Goal: Task Accomplishment & Management: Use online tool/utility

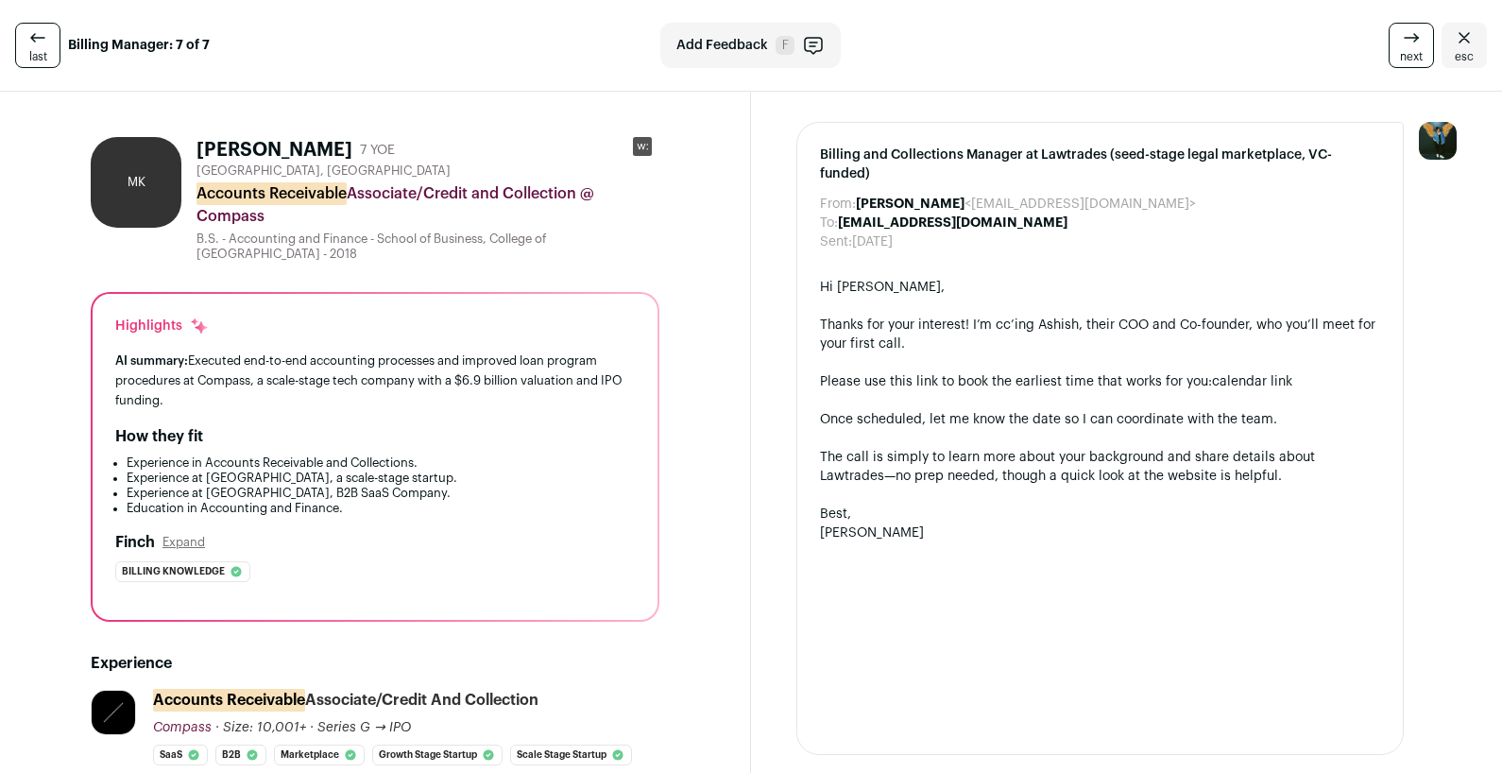
click at [86, 26] on div "last Billing Manager: 7 of 7" at bounding box center [255, 45] width 481 height 45
click at [15, 44] on link "last" at bounding box center [37, 45] width 45 height 45
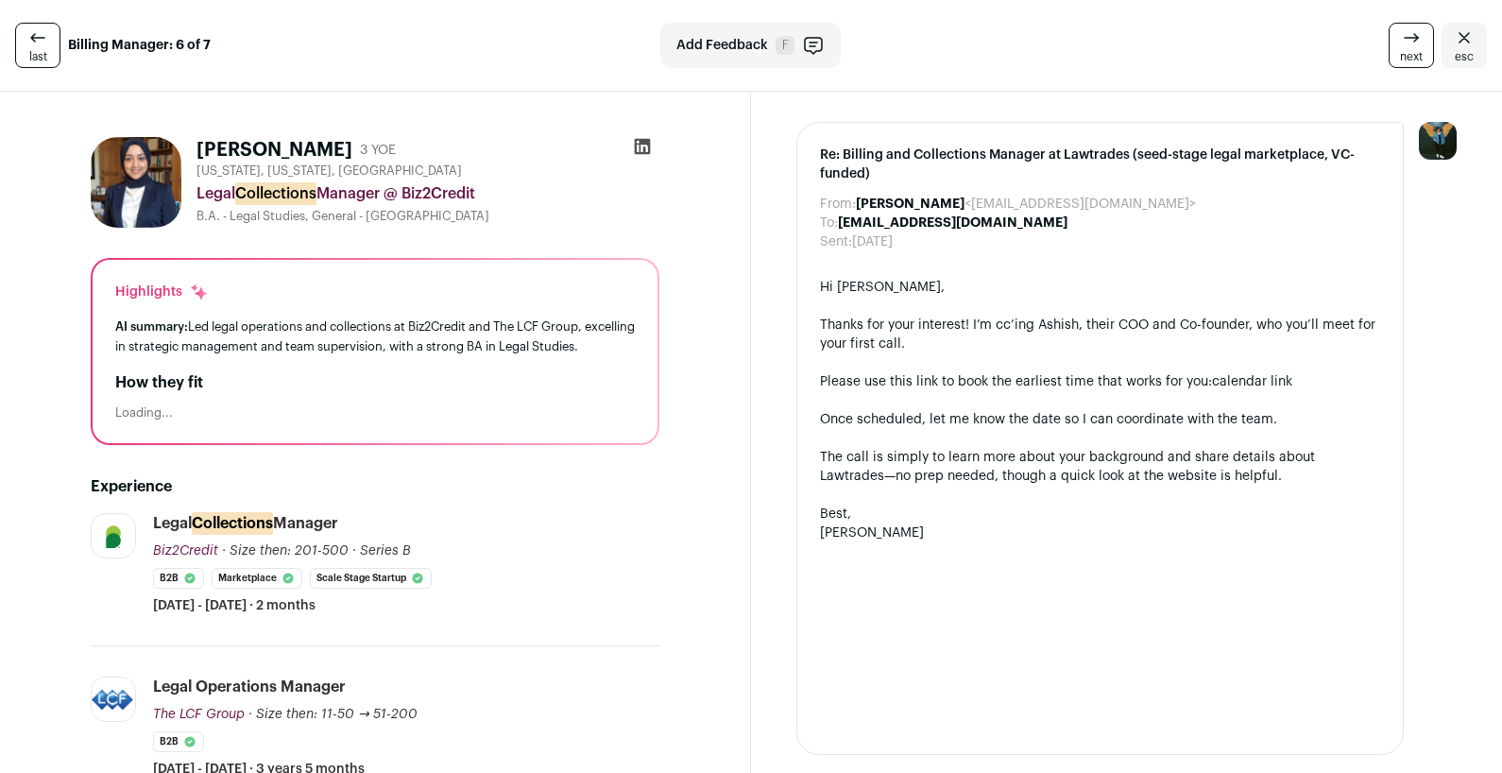
click at [15, 44] on link "last" at bounding box center [37, 45] width 45 height 45
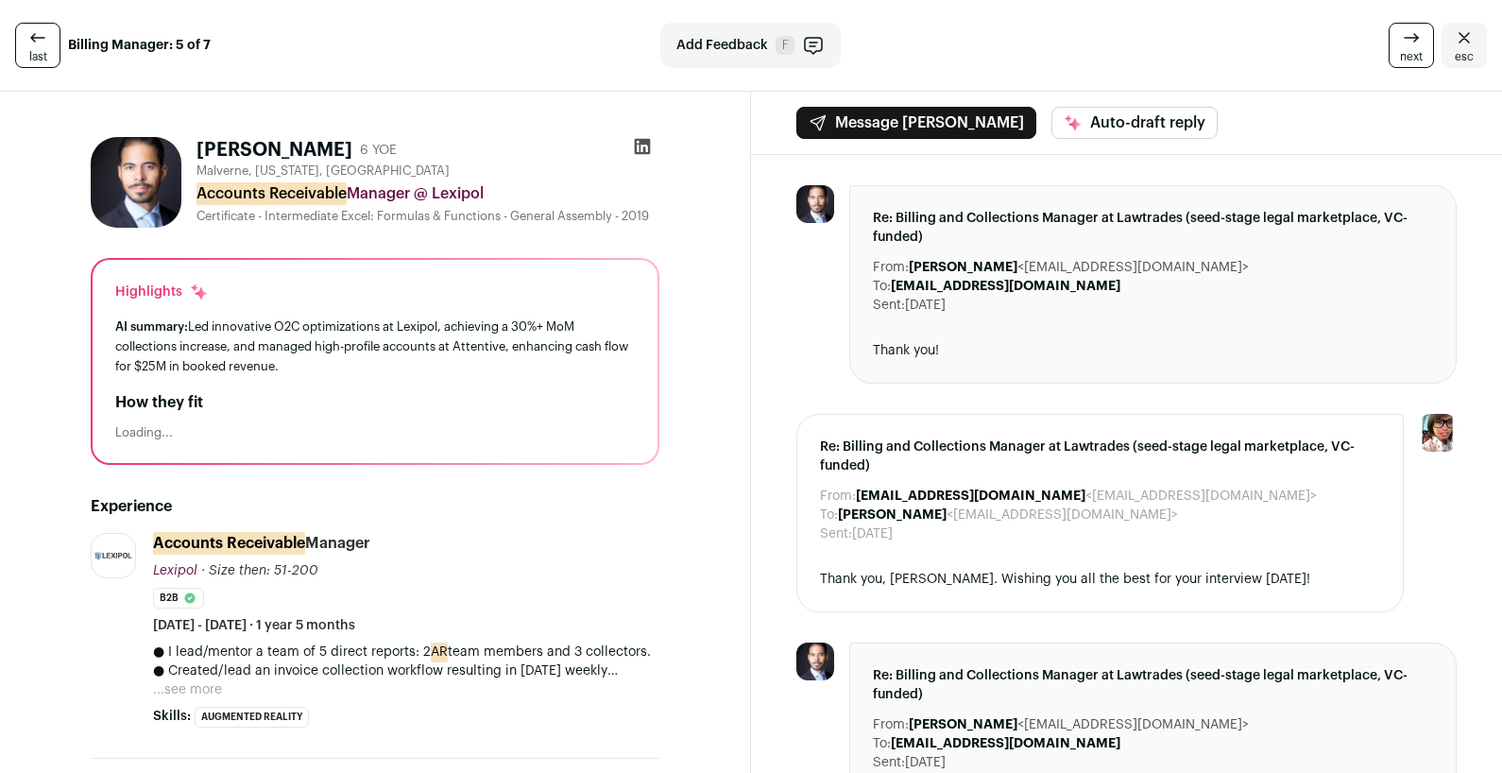
click at [15, 44] on link "last" at bounding box center [37, 45] width 45 height 45
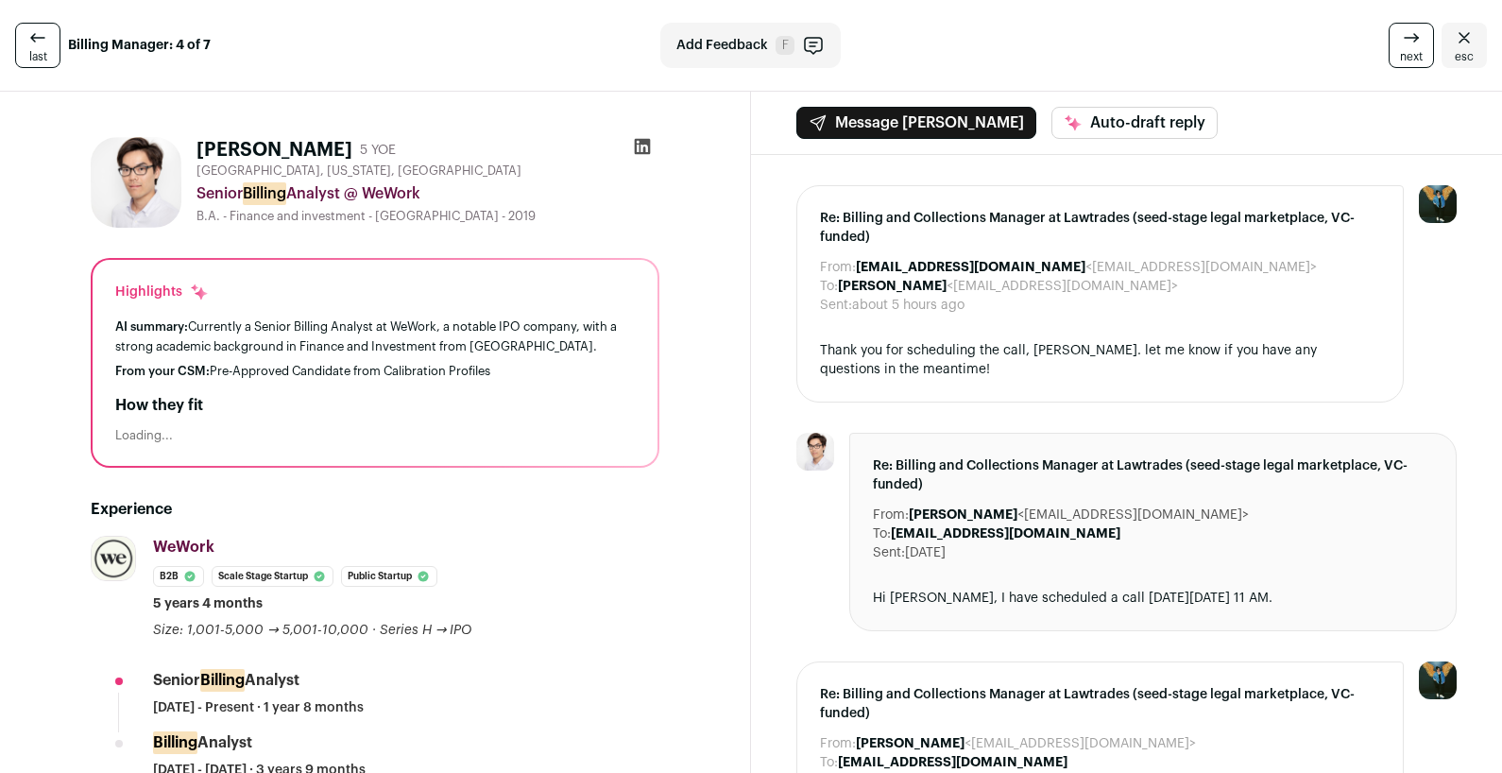
click at [15, 44] on link "last" at bounding box center [37, 45] width 45 height 45
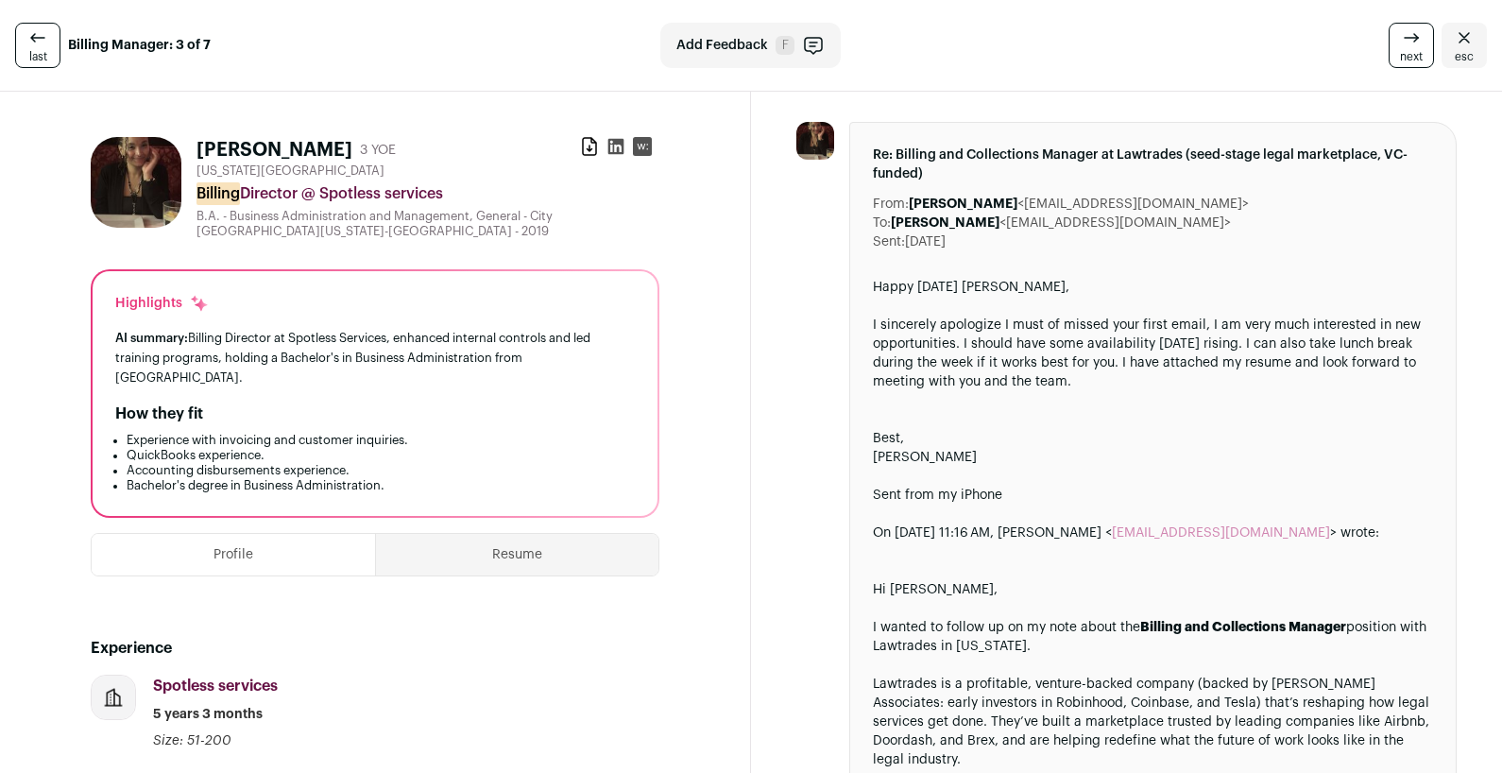
click at [15, 44] on link "last" at bounding box center [37, 45] width 45 height 45
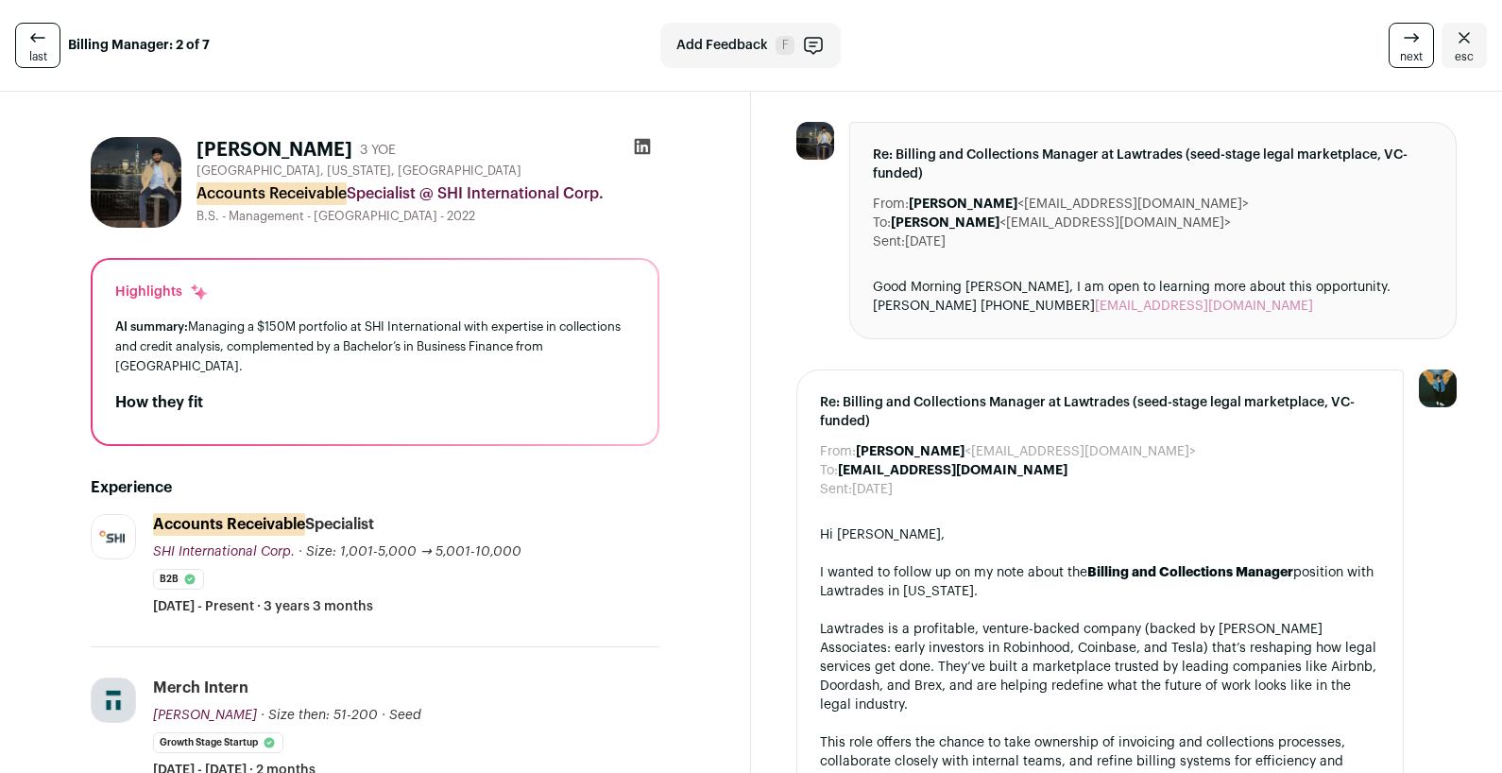
click at [15, 44] on link "last" at bounding box center [37, 45] width 45 height 45
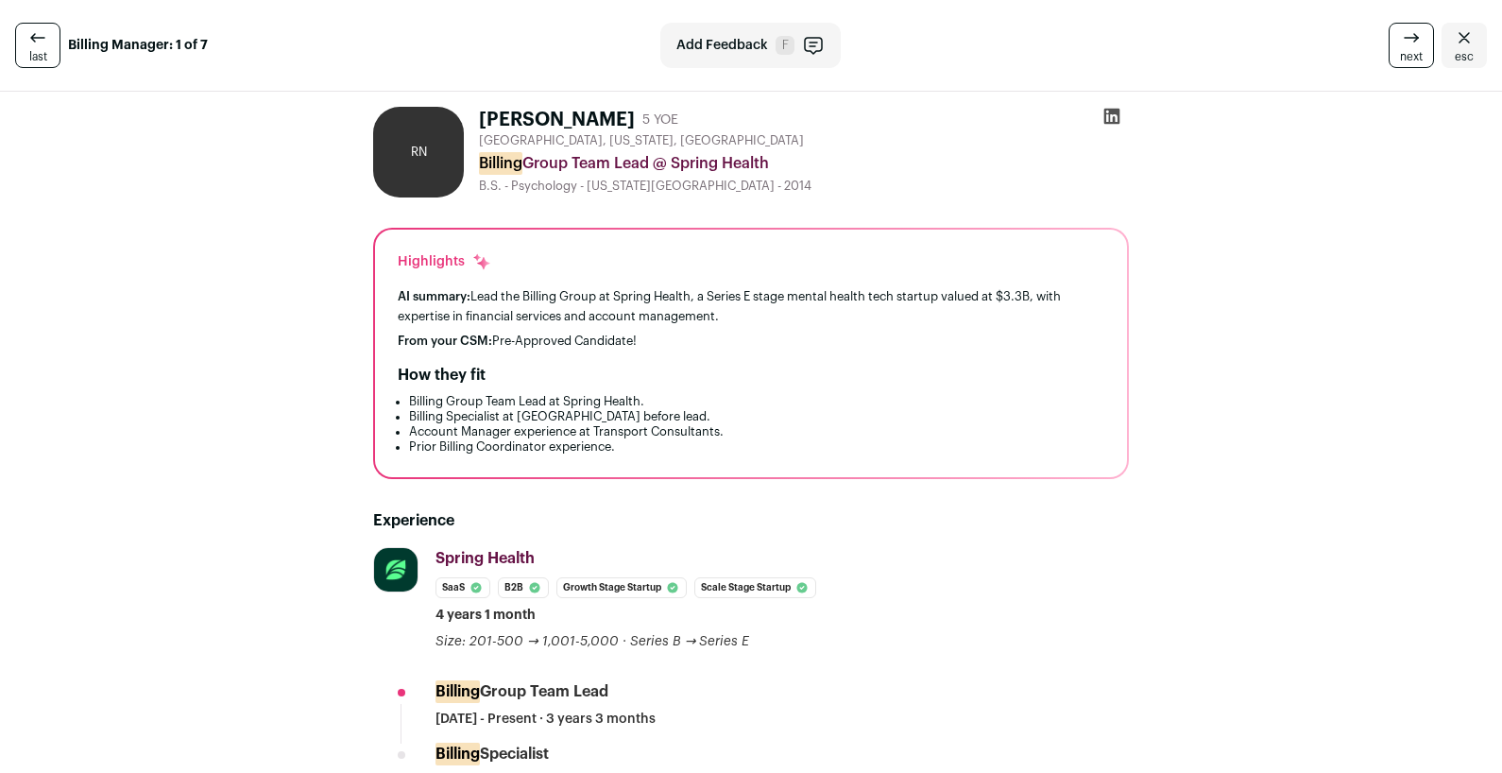
click at [15, 44] on link "last" at bounding box center [37, 45] width 45 height 45
